Goal: Task Accomplishment & Management: Use online tool/utility

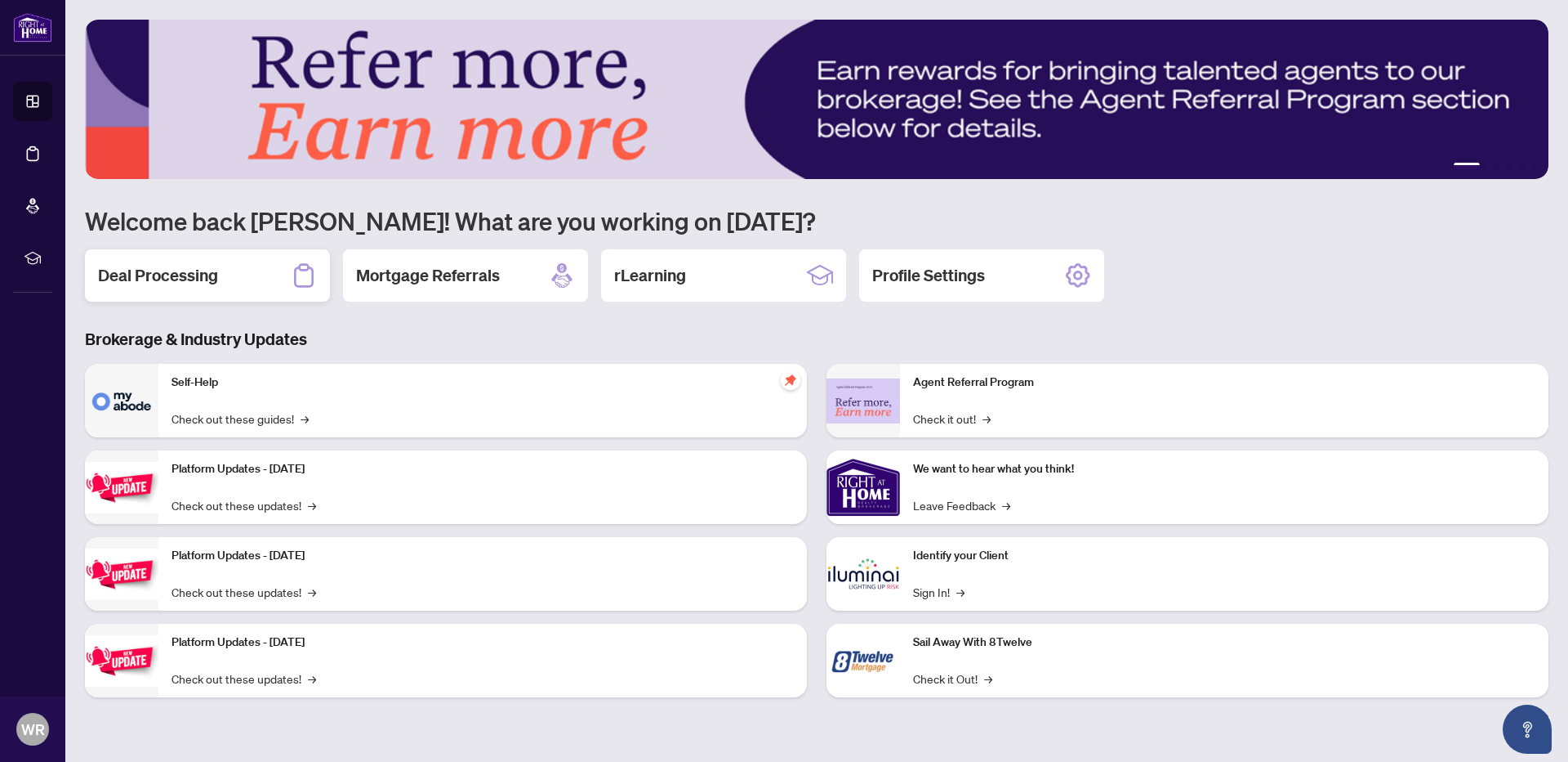
click at [190, 277] on h2 "Deal Processing" at bounding box center [157, 275] width 120 height 22
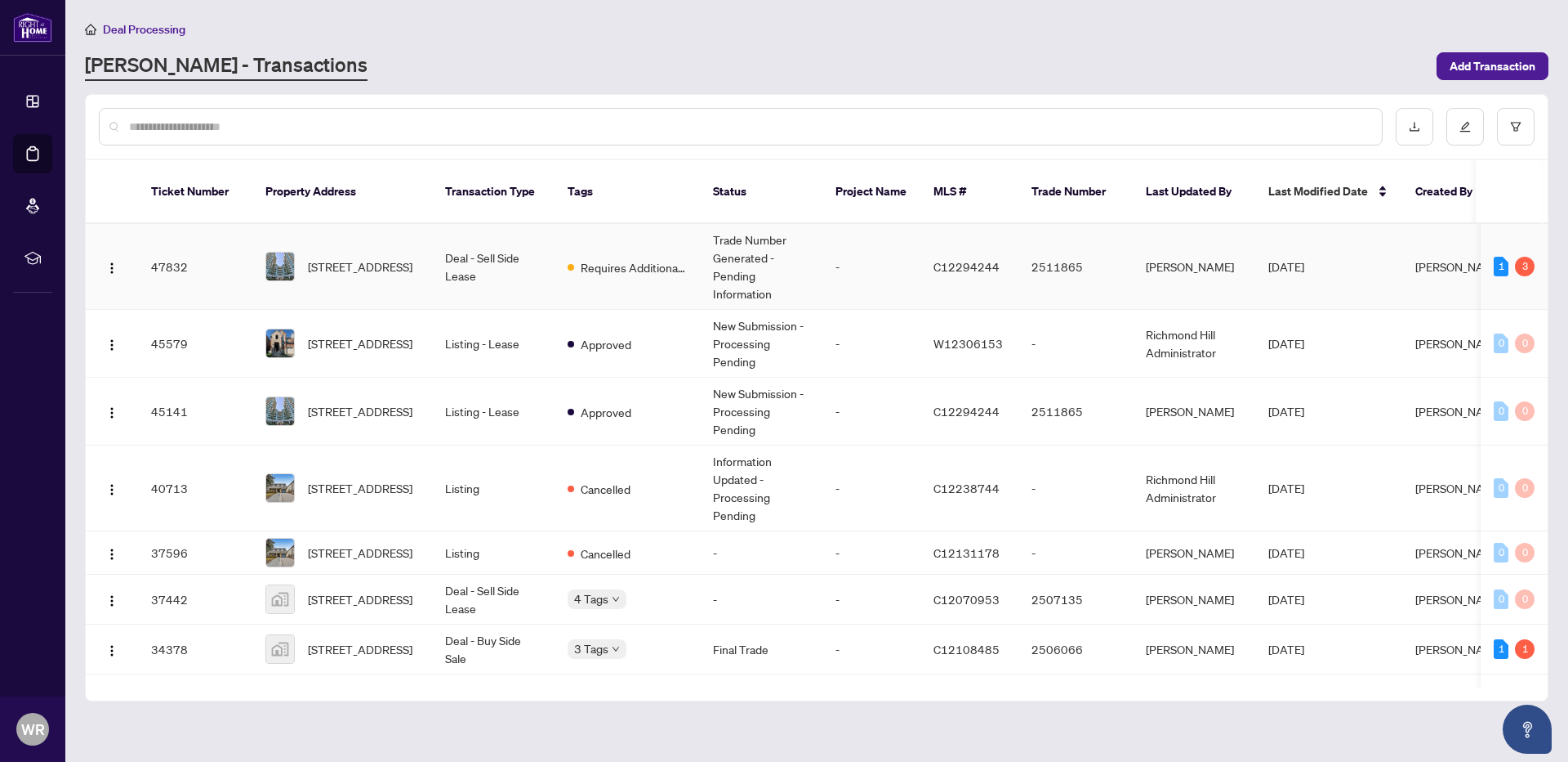
click at [457, 246] on td "Deal - Sell Side Lease" at bounding box center [493, 267] width 122 height 86
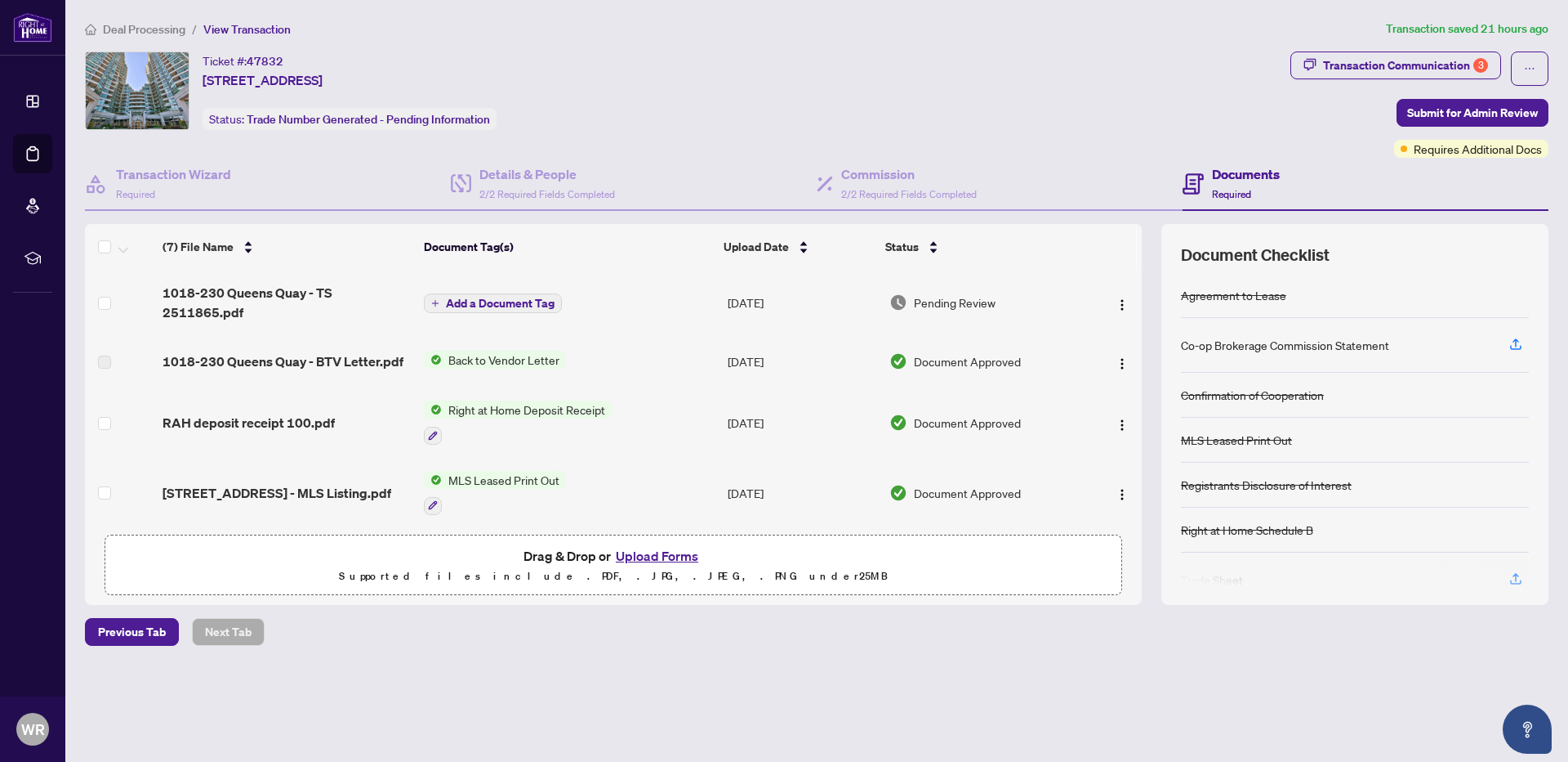
click at [458, 696] on div "Deal Processing / View Transaction Transaction saved 21 hours ago Ticket #: 478…" at bounding box center [816, 361] width 1476 height 683
click at [700, 126] on div "Ticket #: 47832 [STREET_ADDRESS] Status: Trade Number Generated - Pending Infor…" at bounding box center [684, 91] width 1198 height 78
click at [489, 365] on span "Back to Vendor Letter" at bounding box center [503, 359] width 124 height 18
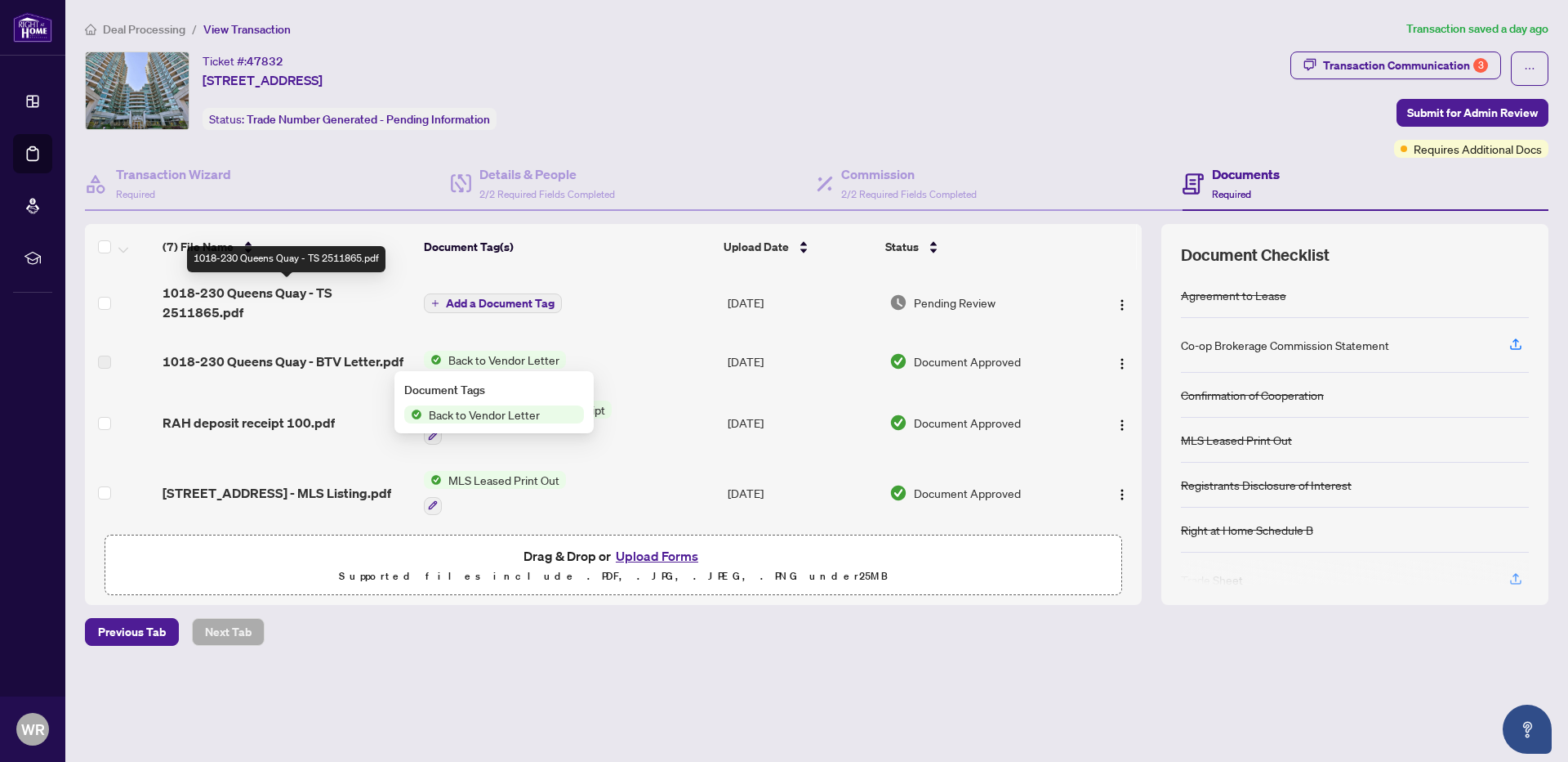
click at [257, 290] on span "1018-230 Queens Quay - TS 2511865.pdf" at bounding box center [286, 302] width 248 height 39
